Goal: Task Accomplishment & Management: Manage account settings

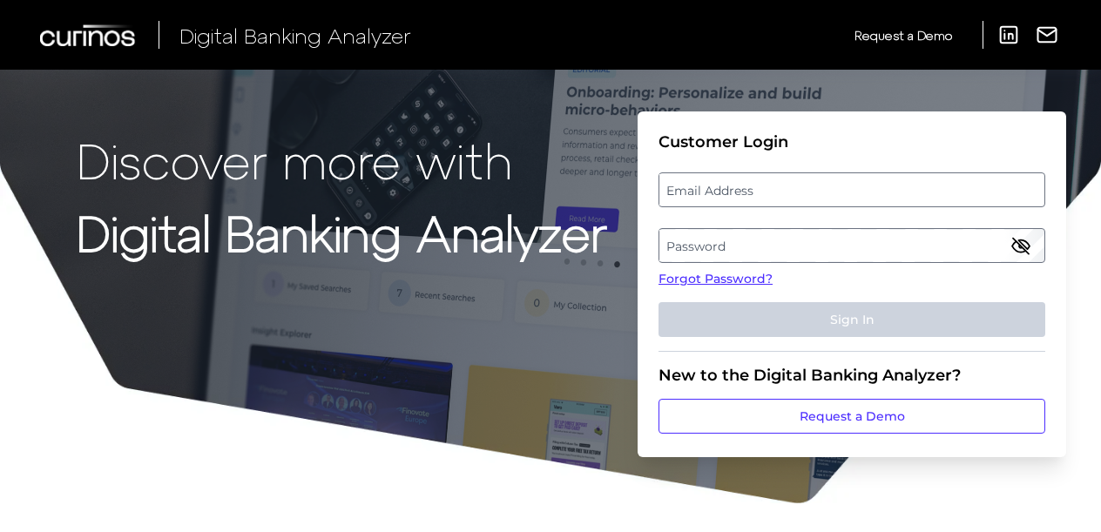
click at [739, 187] on label "Email Address" at bounding box center [851, 189] width 384 height 31
click at [739, 187] on input "email" at bounding box center [851, 189] width 387 height 35
type input "amanda.wong@curinos.com"
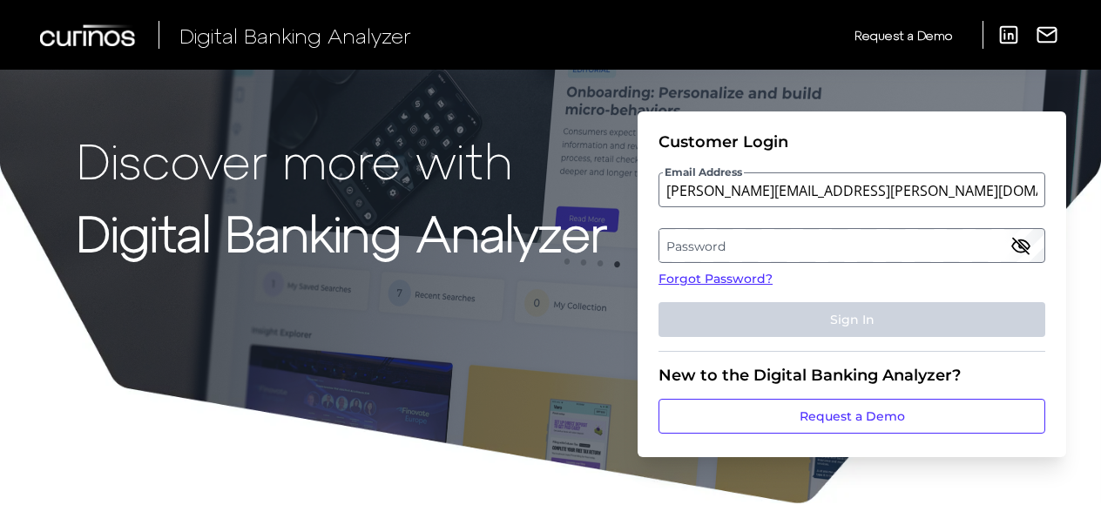
click at [817, 233] on label "Password" at bounding box center [851, 245] width 384 height 31
click at [867, 186] on input "amanda.wong@curinos.com" at bounding box center [851, 189] width 387 height 35
click at [779, 263] on fieldset "Customer Login Email Address amanda.wong@curinos.com Password Forgot Password? …" at bounding box center [851, 241] width 387 height 219
click at [773, 242] on label "Password" at bounding box center [851, 245] width 384 height 31
click at [733, 273] on link "Forgot Password?" at bounding box center [851, 279] width 387 height 18
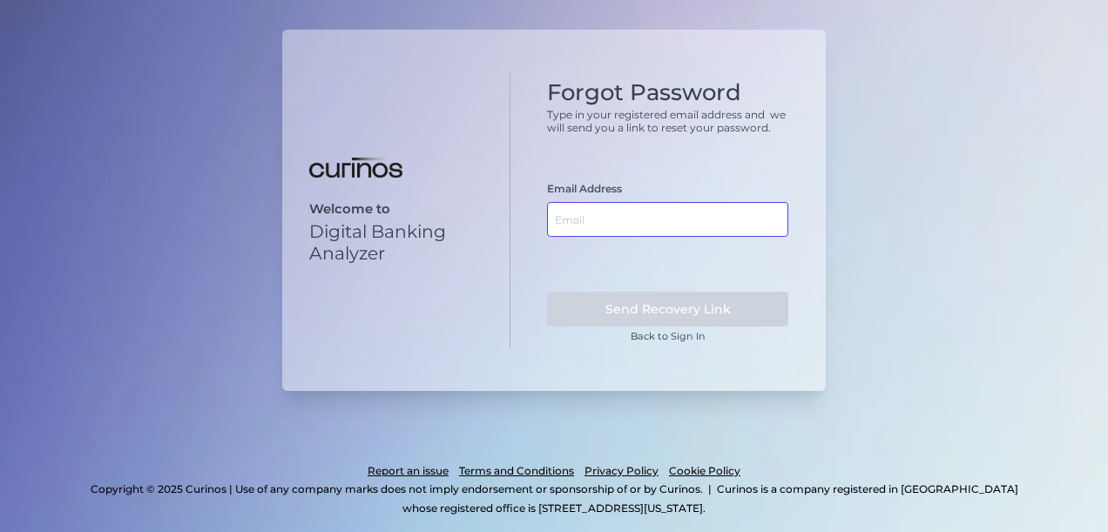
click at [658, 237] on input "text" at bounding box center [667, 219] width 241 height 35
type input "amanda.wong@curinos.com"
click at [547, 292] on button "Send Recovery Link" at bounding box center [667, 309] width 241 height 35
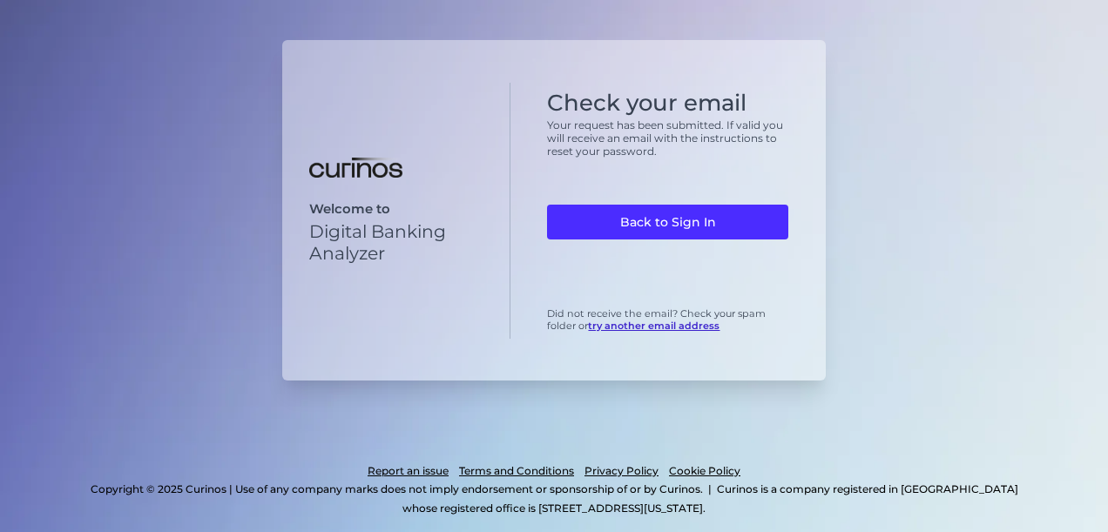
click at [658, 237] on link "Back to Sign In" at bounding box center [667, 222] width 241 height 35
